Goal: Browse casually

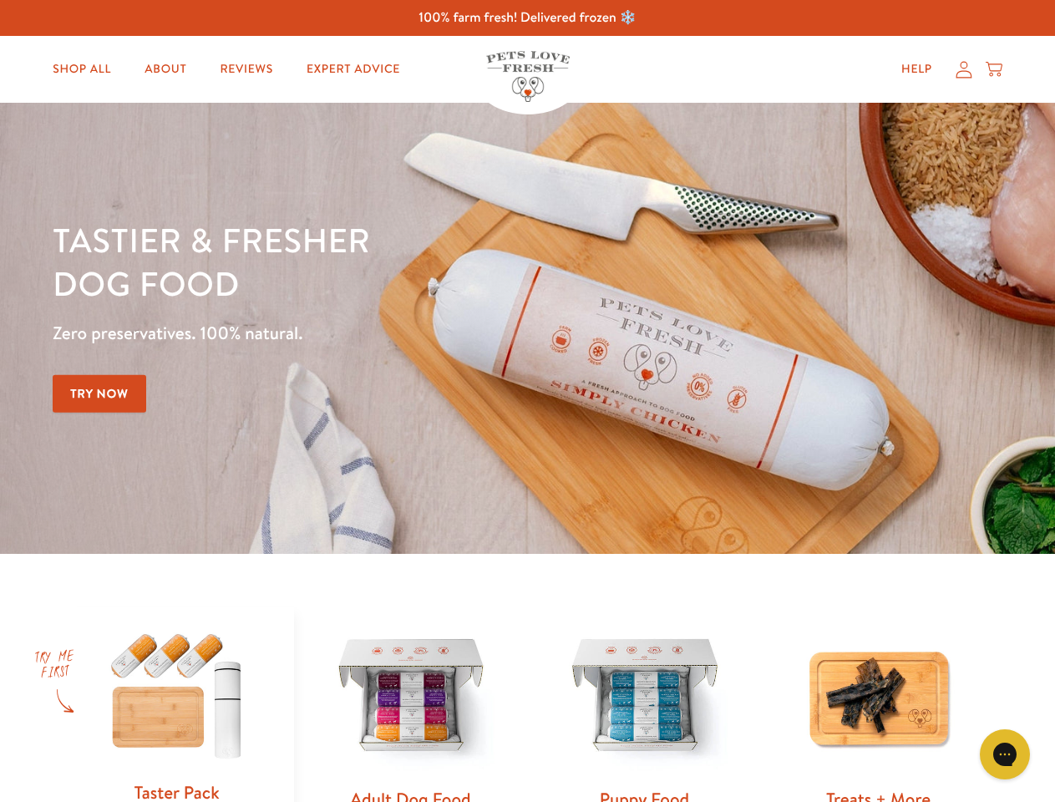
click at [527, 401] on div "Tastier & fresher dog food Zero preservatives. 100% natural. Try Now" at bounding box center [369, 328] width 633 height 221
click at [1005, 754] on icon "Gorgias live chat" at bounding box center [1004, 754] width 16 height 16
